Goal: Task Accomplishment & Management: Complete application form

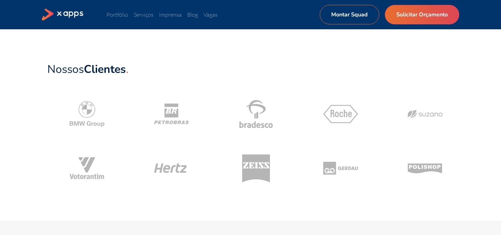
scroll to position [284, 0]
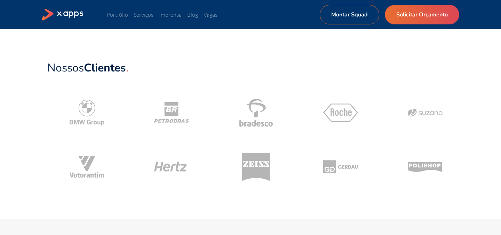
click at [275, 202] on div "Nossos Clientes" at bounding box center [250, 126] width 501 height 185
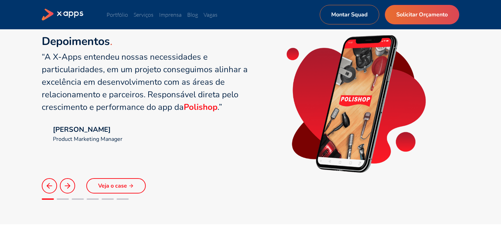
scroll to position [479, 0]
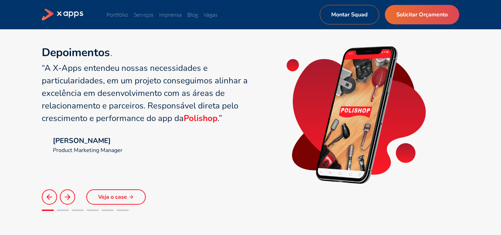
click at [69, 196] on polyline at bounding box center [69, 196] width 2 height 5
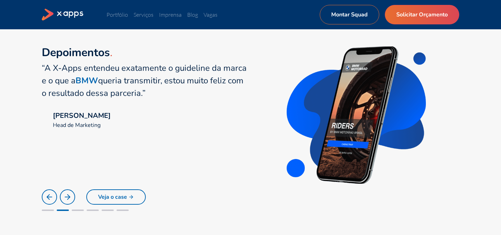
click at [69, 196] on polyline at bounding box center [69, 196] width 2 height 5
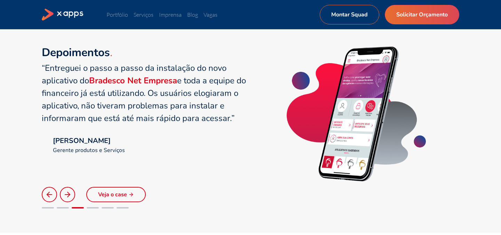
click at [69, 196] on icon at bounding box center [67, 194] width 8 height 8
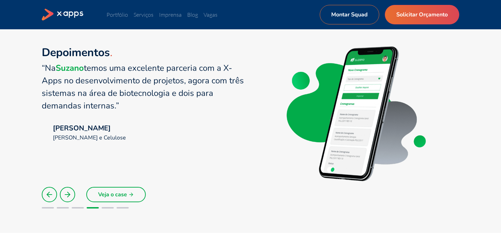
click at [69, 196] on icon at bounding box center [67, 194] width 8 height 8
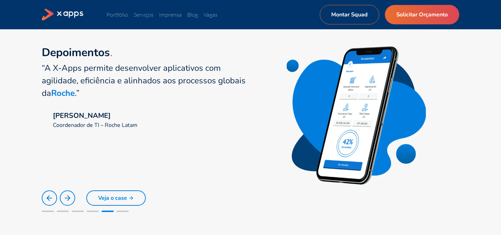
click at [51, 195] on icon at bounding box center [49, 198] width 8 height 8
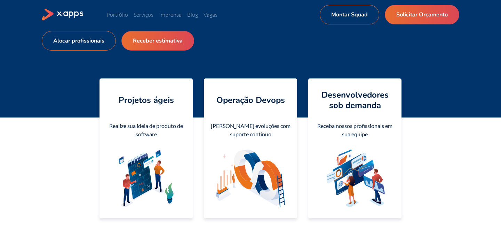
scroll to position [0, 0]
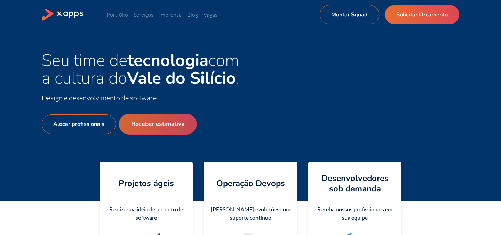
click at [170, 126] on link "Receber estimativa" at bounding box center [158, 123] width 78 height 21
select select "BR"
